Goal: Task Accomplishment & Management: Use online tool/utility

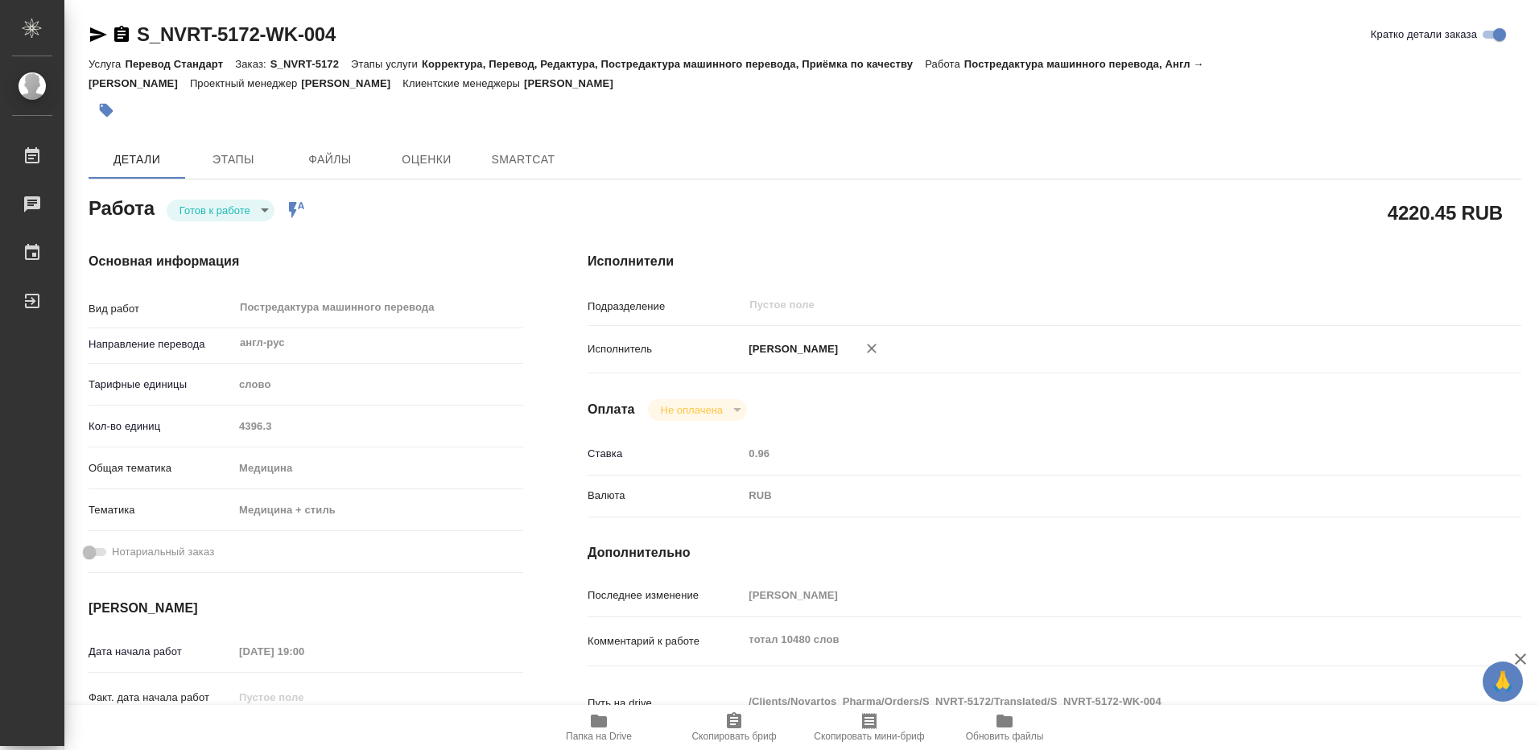
type textarea "x"
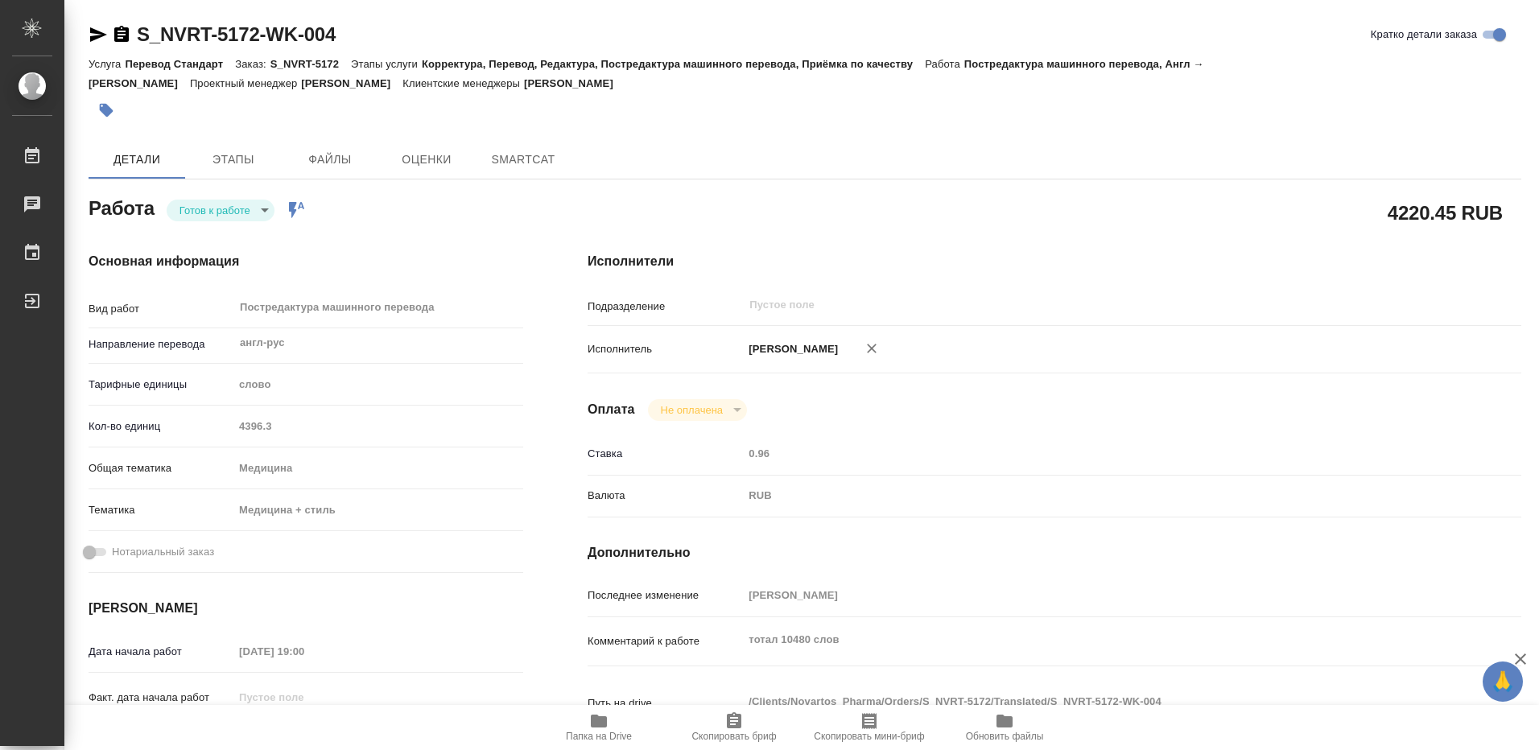
type textarea "x"
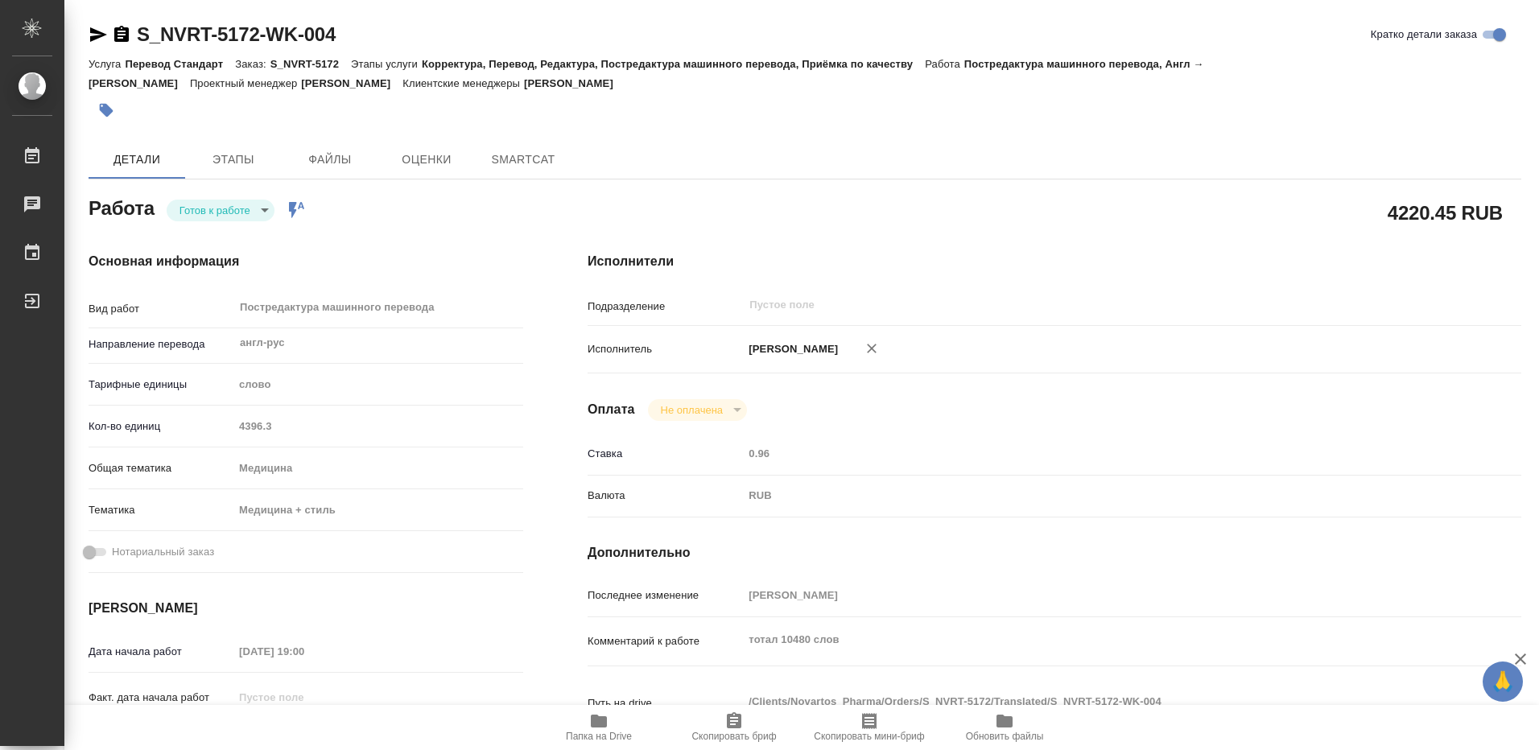
type textarea "x"
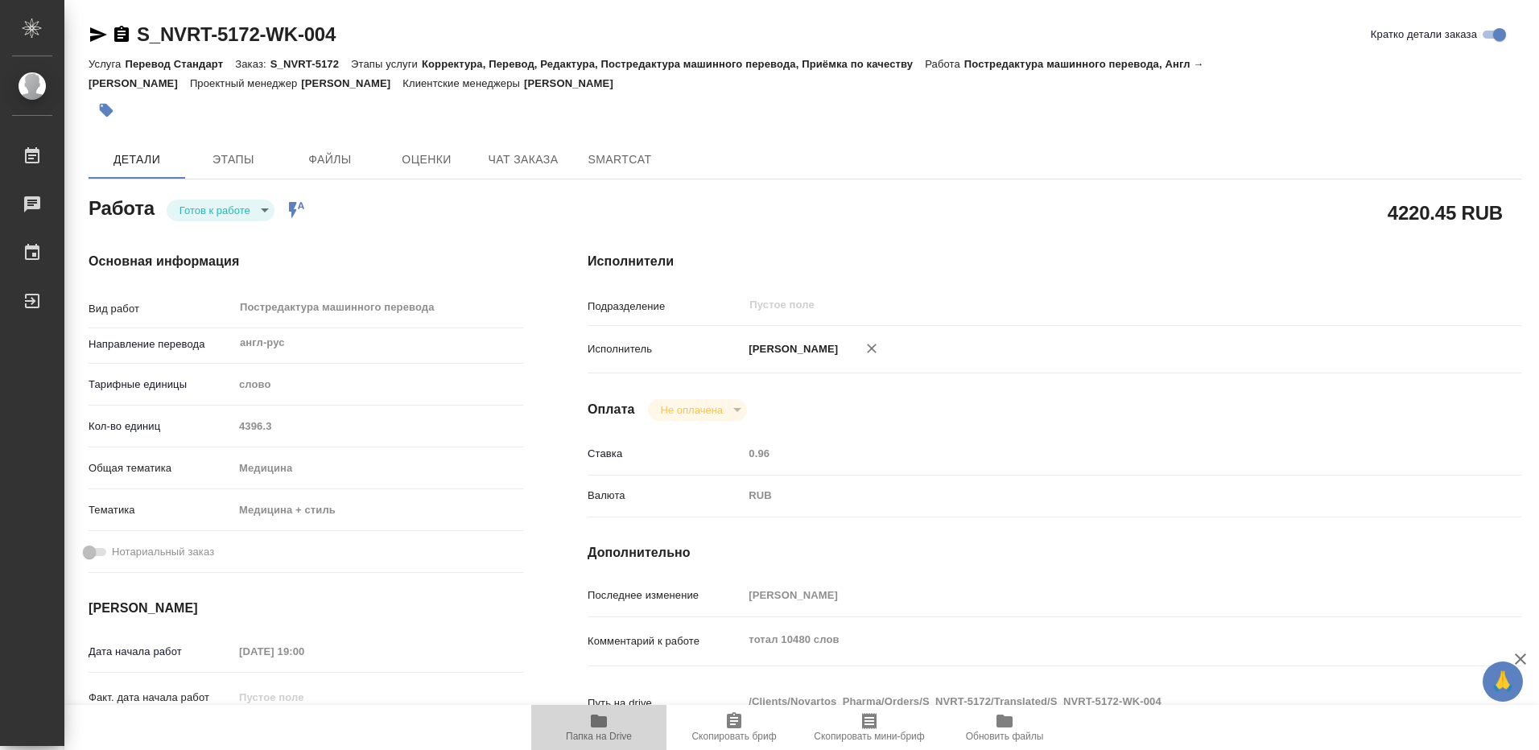
click at [596, 722] on icon "button" at bounding box center [599, 721] width 16 height 13
type textarea "x"
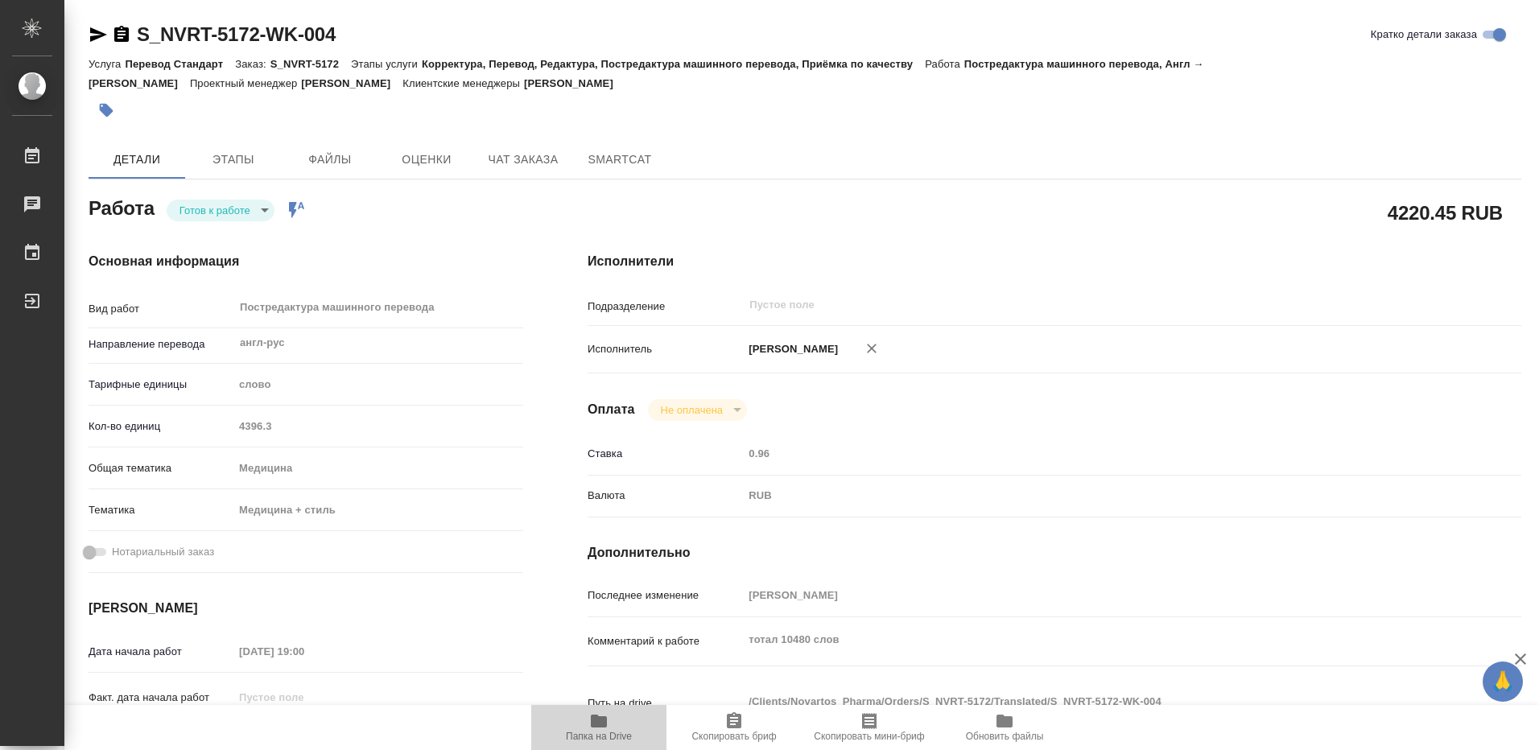
type textarea "x"
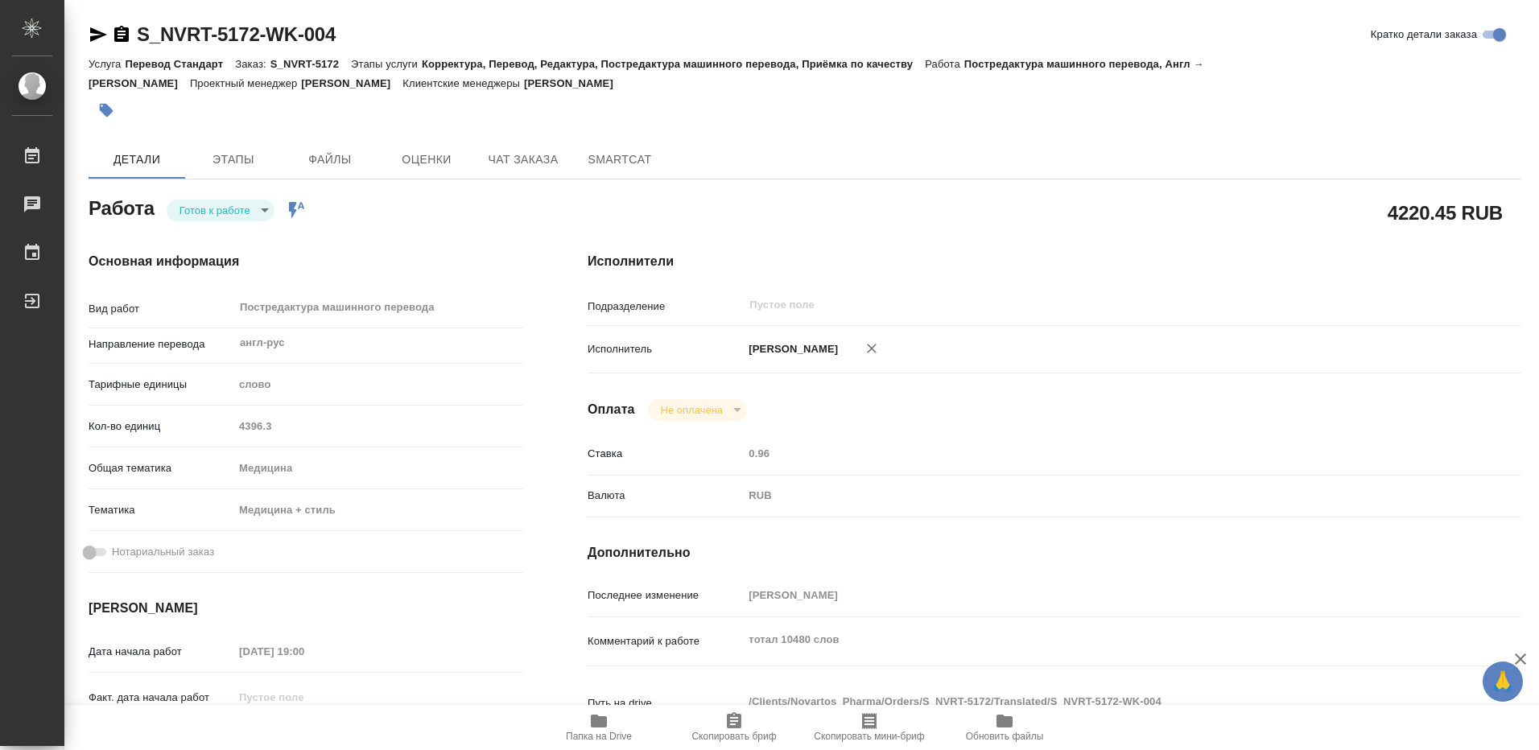
type textarea "x"
